Goal: Task Accomplishment & Management: Manage account settings

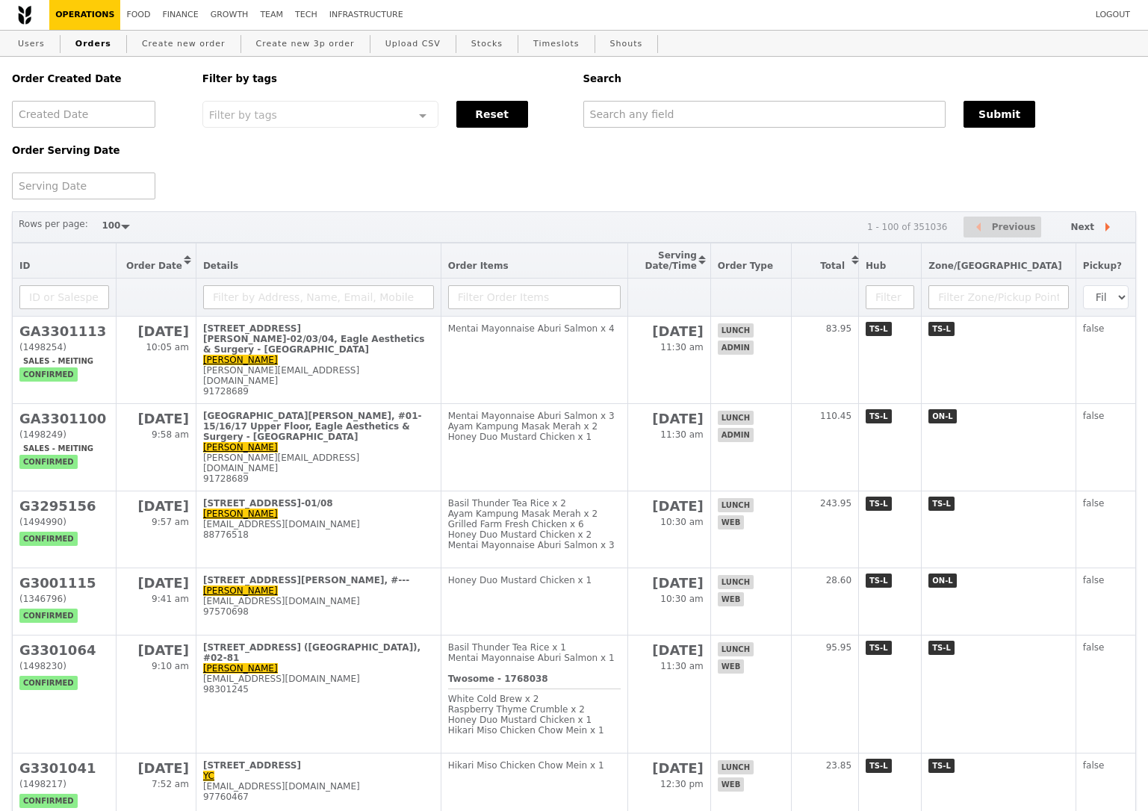
select select "100"
click at [683, 113] on input "text" at bounding box center [762, 114] width 361 height 27
paste input "[EMAIL_ADDRESS][DOMAIN_NAME]"
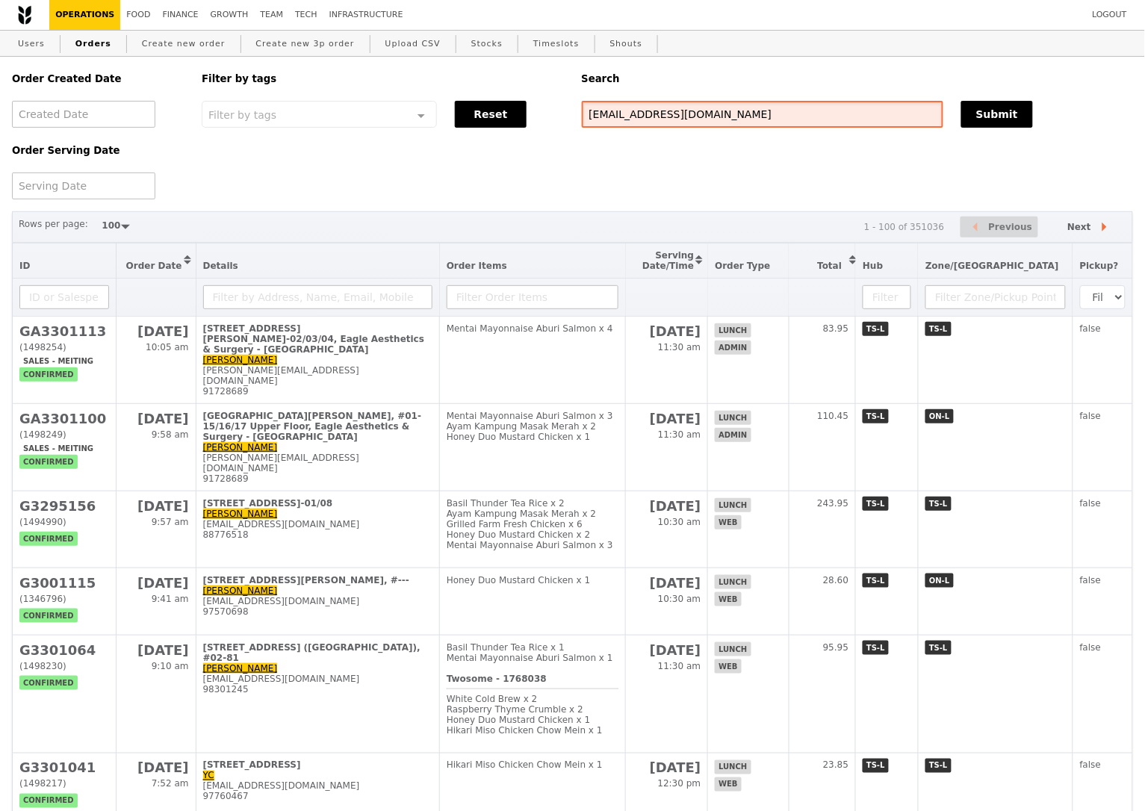
type input "[EMAIL_ADDRESS][DOMAIN_NAME]"
